Goal: Task Accomplishment & Management: Complete application form

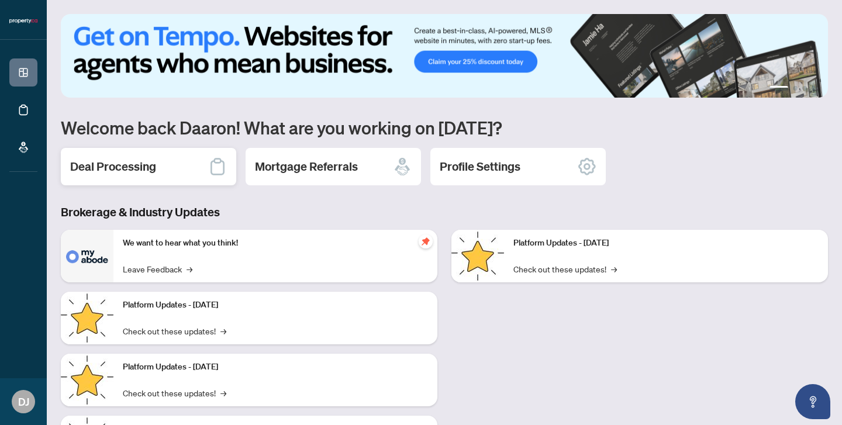
click at [116, 171] on h2 "Deal Processing" at bounding box center [113, 166] width 86 height 16
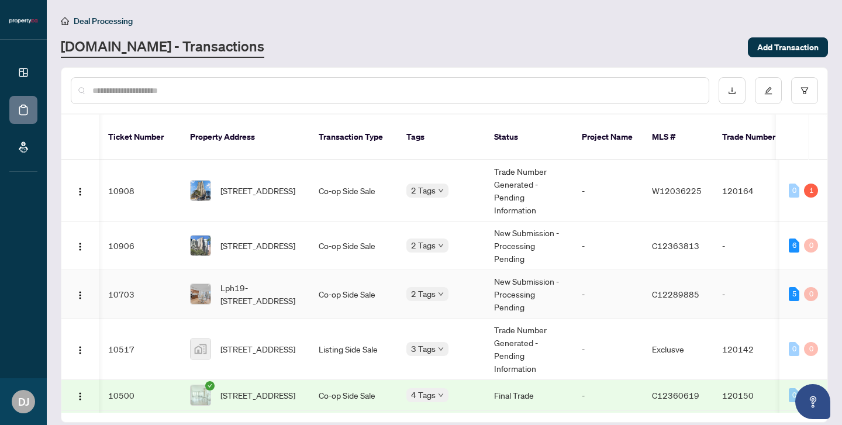
scroll to position [0, 2]
click at [494, 167] on td "Trade Number Generated - Pending Information" at bounding box center [527, 190] width 88 height 61
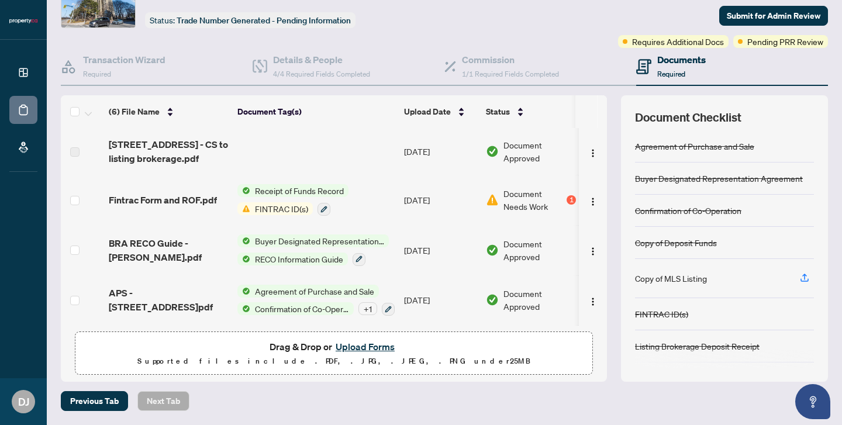
scroll to position [64, 0]
click at [374, 345] on button "Upload Forms" at bounding box center [365, 347] width 66 height 15
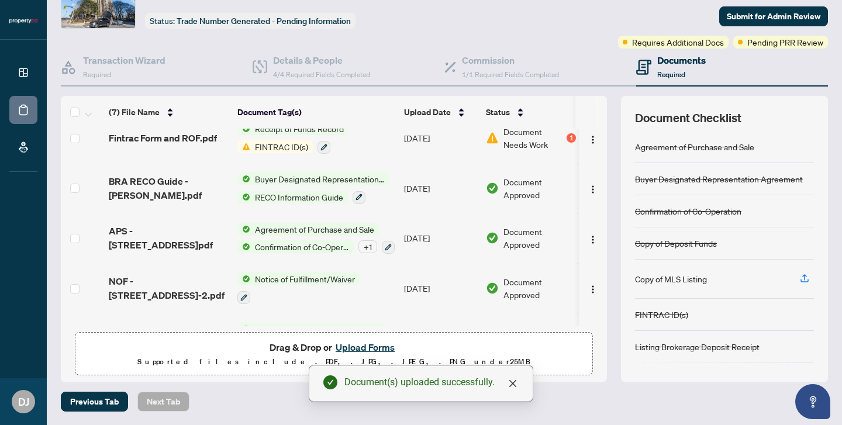
scroll to position [111, 0]
click at [778, 18] on span "Submit for Admin Review" at bounding box center [774, 16] width 94 height 19
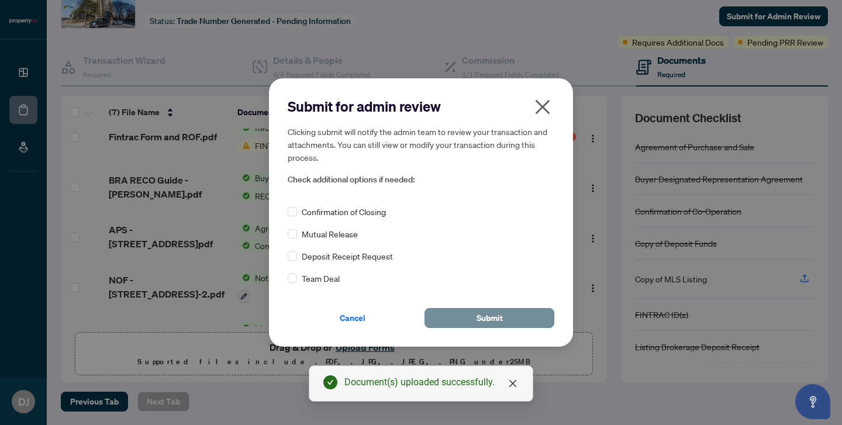
click at [491, 318] on span "Submit" at bounding box center [490, 318] width 26 height 19
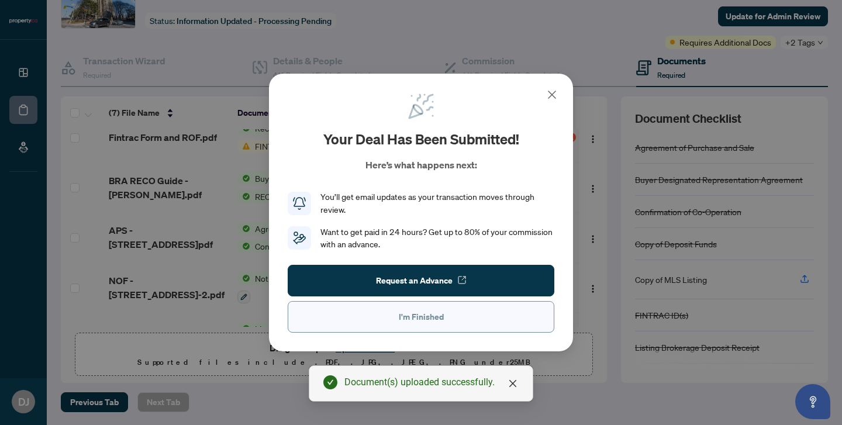
click at [430, 316] on span "I'm Finished" at bounding box center [421, 317] width 45 height 19
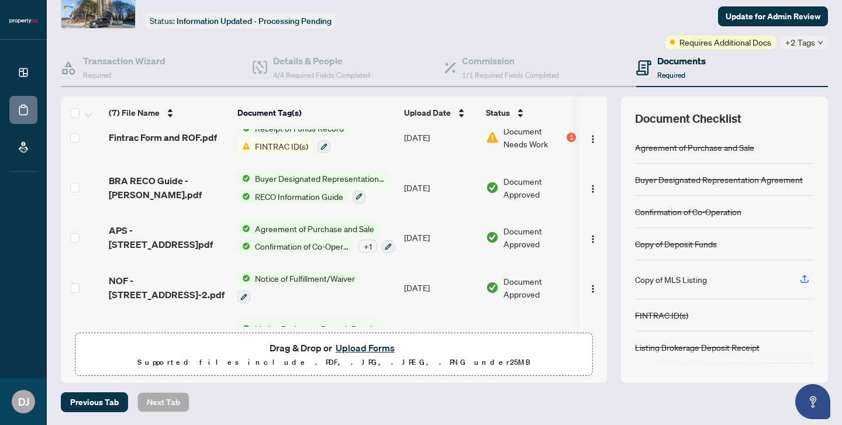
click at [296, 1] on div "Ticket #: 10908 [STREET_ADDRESS] Status: Information Updated - Processing Pendi…" at bounding box center [240, 1] width 191 height 56
